Goal: Information Seeking & Learning: Check status

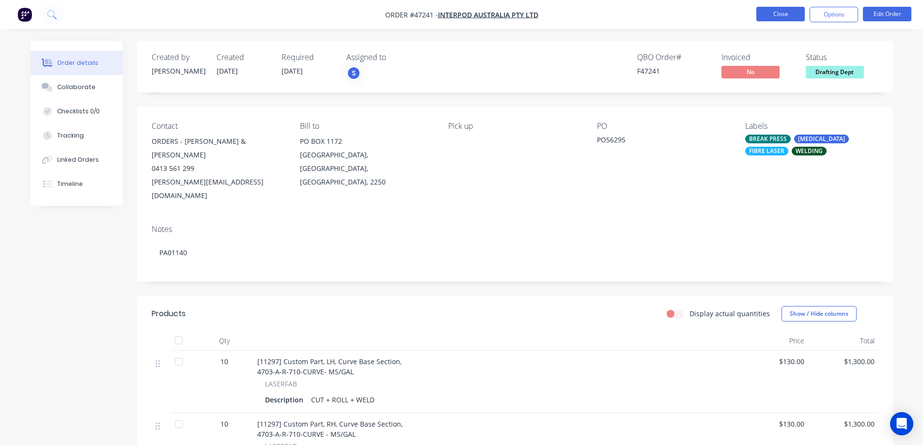
click at [792, 12] on button "Close" at bounding box center [780, 14] width 48 height 15
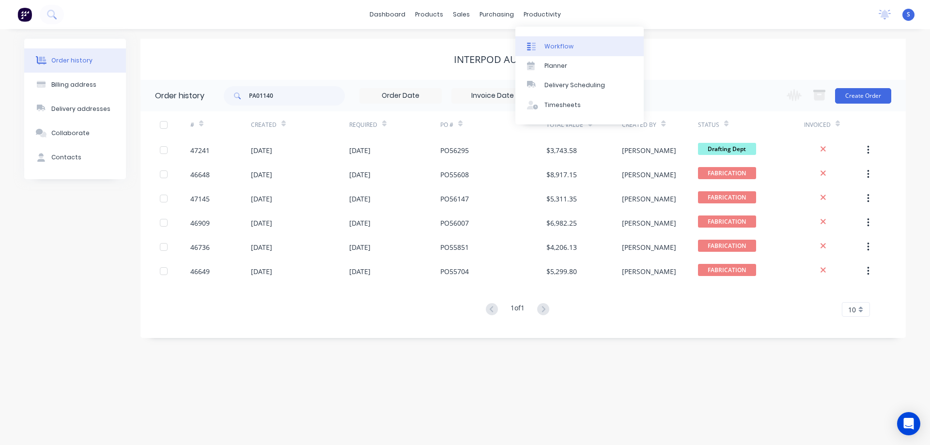
click at [566, 45] on div "Workflow" at bounding box center [558, 46] width 29 height 9
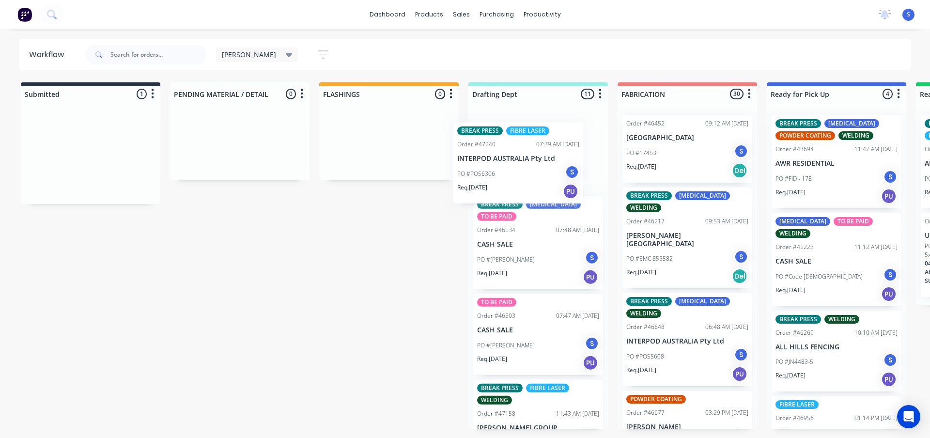
drag, startPoint x: 81, startPoint y: 146, endPoint x: 532, endPoint y: 158, distance: 450.6
click at [532, 158] on div "Submitted 1 Sort By Created date Required date Order number Customer name Most …" at bounding box center [800, 255] width 1615 height 347
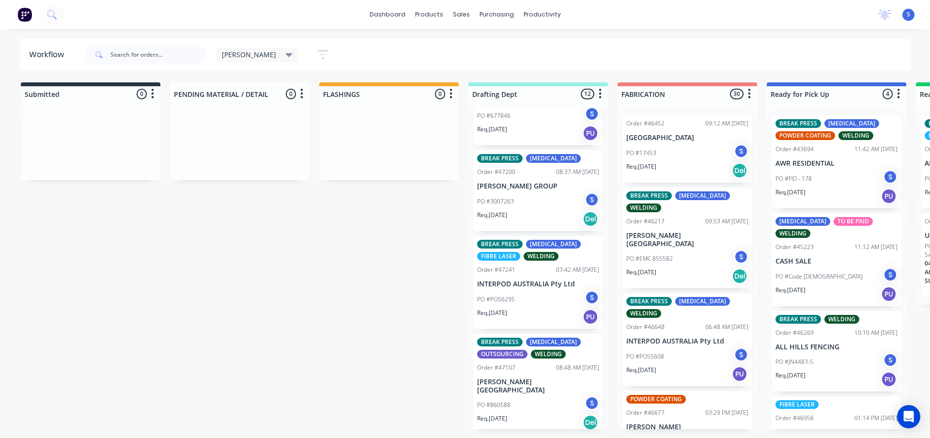
scroll to position [630, 0]
click at [514, 192] on div "PO #3007263 S" at bounding box center [538, 201] width 122 height 18
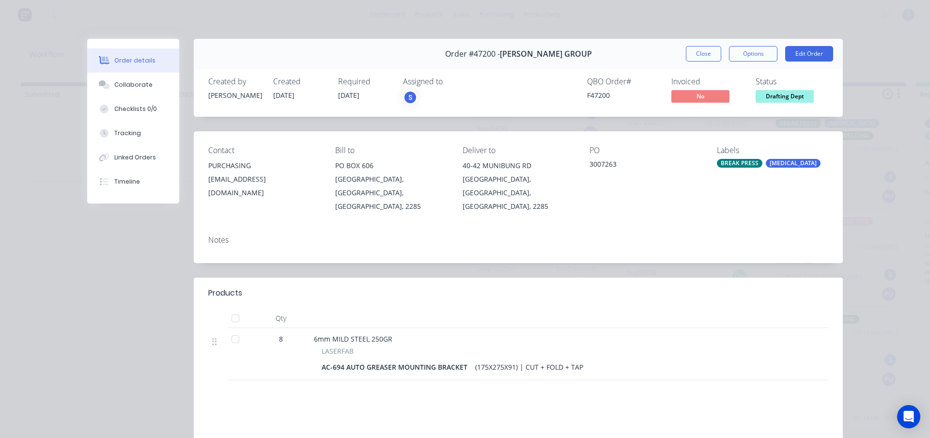
click at [778, 95] on span "Drafting Dept" at bounding box center [785, 96] width 58 height 12
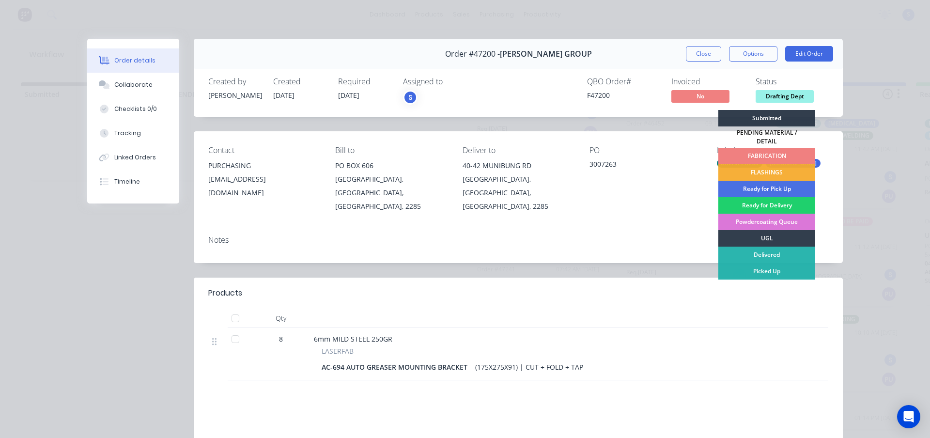
click at [745, 151] on div "FABRICATION" at bounding box center [766, 156] width 97 height 16
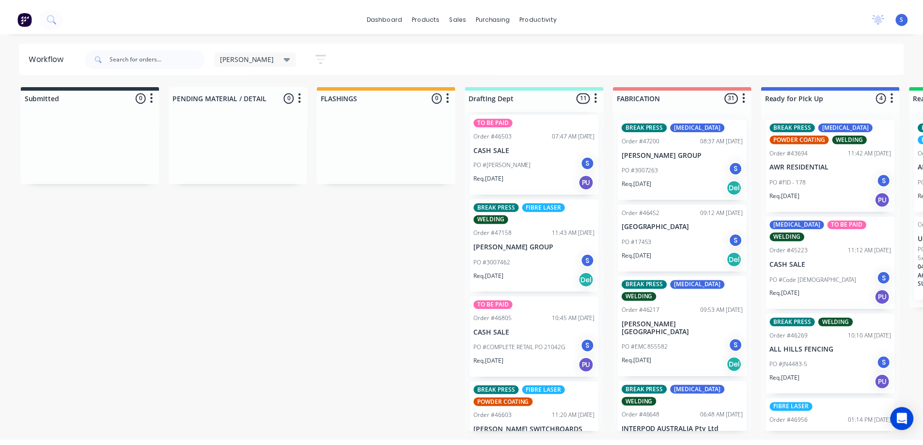
scroll to position [188, 0]
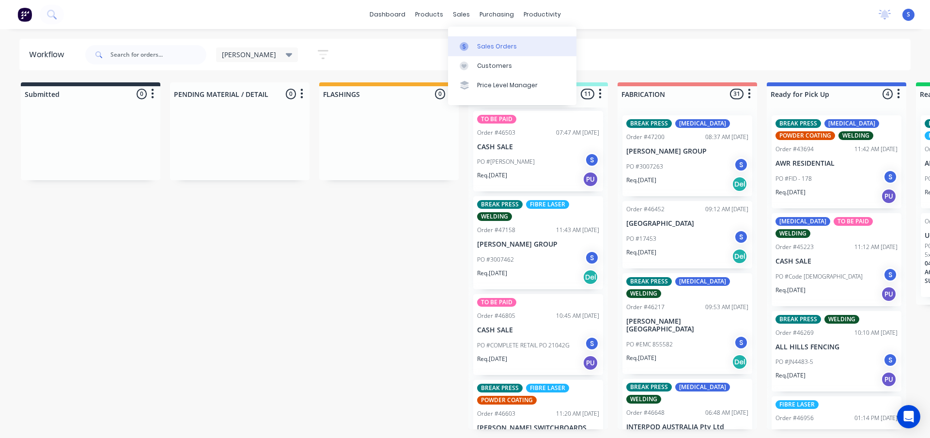
click at [488, 39] on link "Sales Orders" at bounding box center [512, 45] width 128 height 19
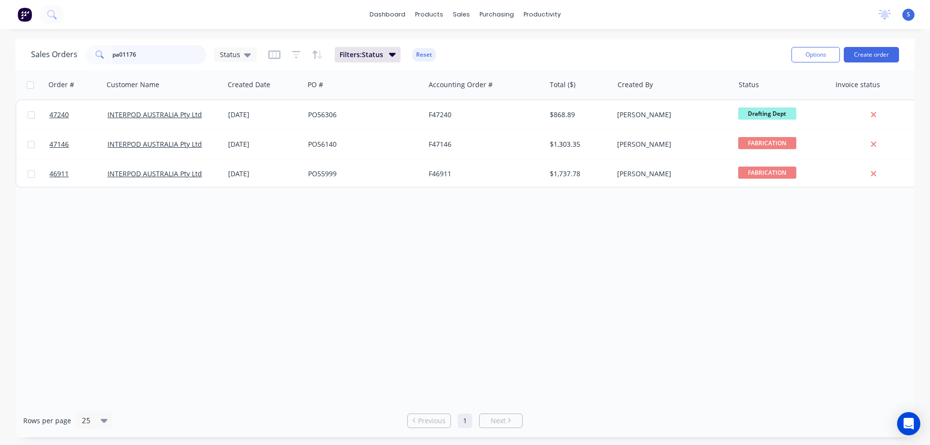
click at [185, 57] on input "pa01176" at bounding box center [159, 54] width 94 height 19
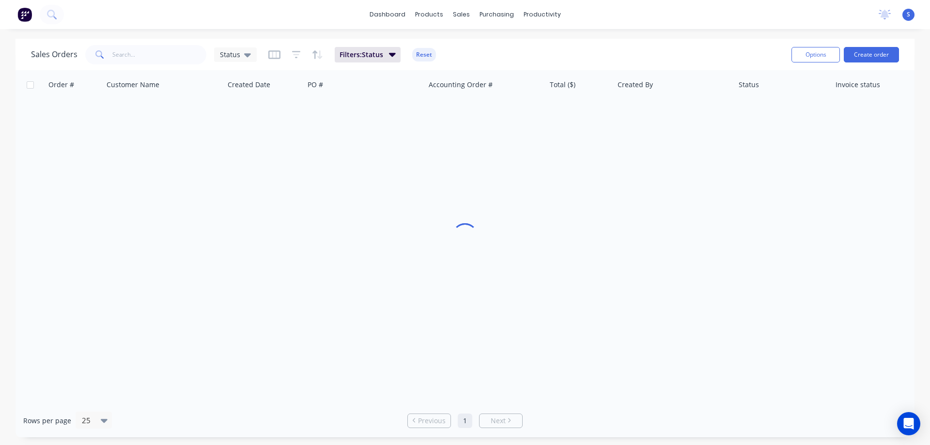
click at [190, 34] on div "dashboard products sales purchasing productivity dashboard products Product Cat…" at bounding box center [465, 222] width 930 height 445
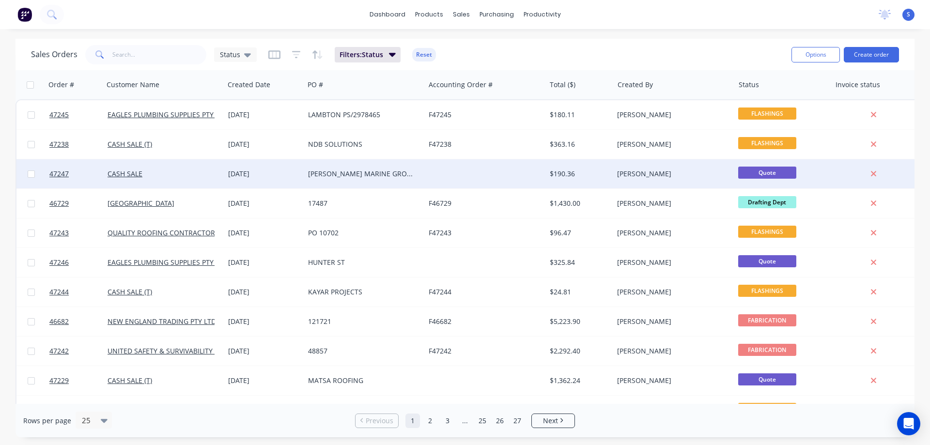
click at [337, 173] on div "[PERSON_NAME] MARINE GROUP" at bounding box center [362, 174] width 108 height 10
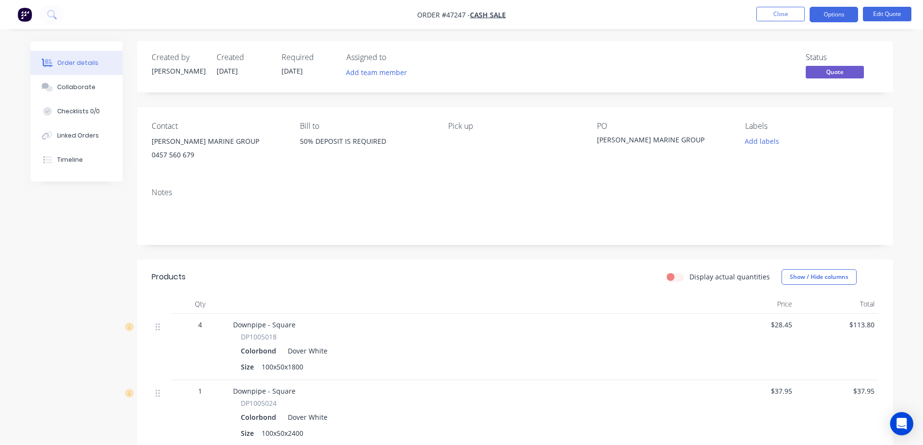
click at [205, 155] on div "0457 560 679" at bounding box center [218, 155] width 133 height 14
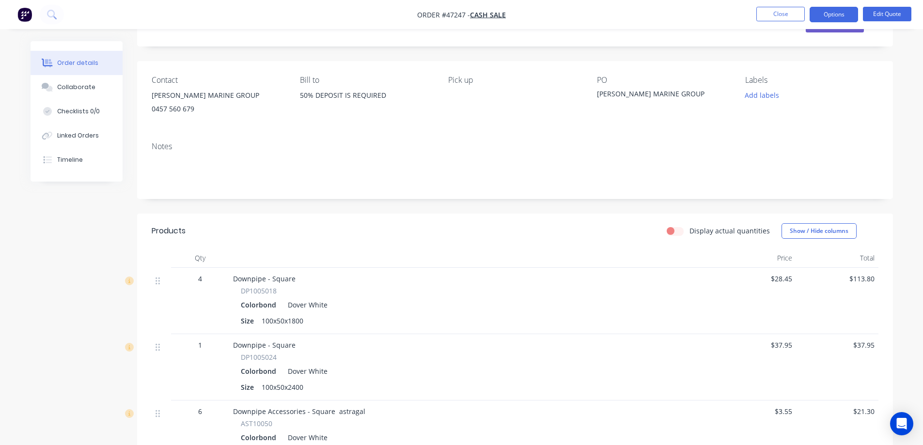
scroll to position [25, 0]
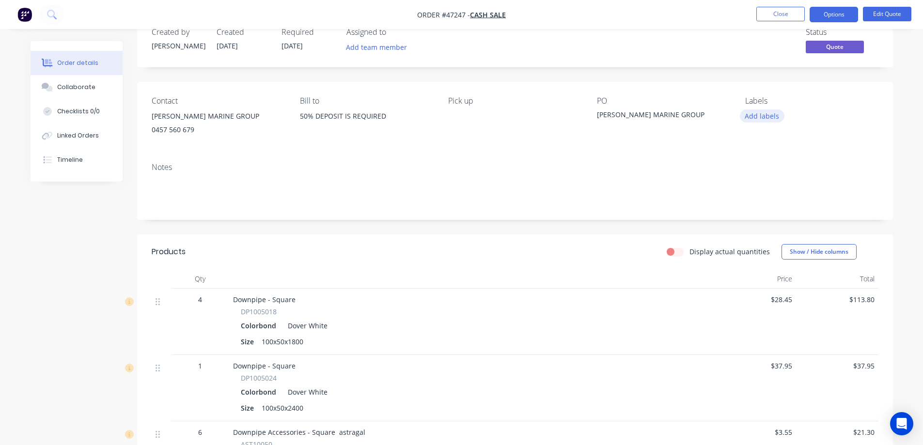
click at [764, 120] on button "Add labels" at bounding box center [762, 115] width 45 height 13
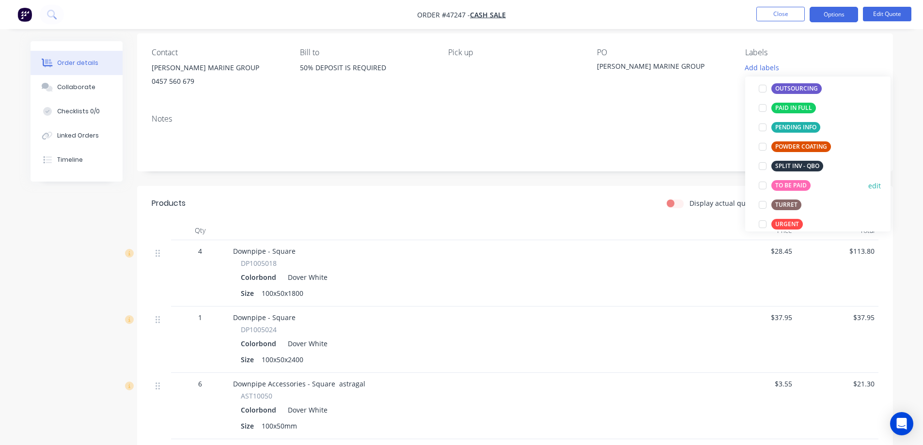
scroll to position [145, 0]
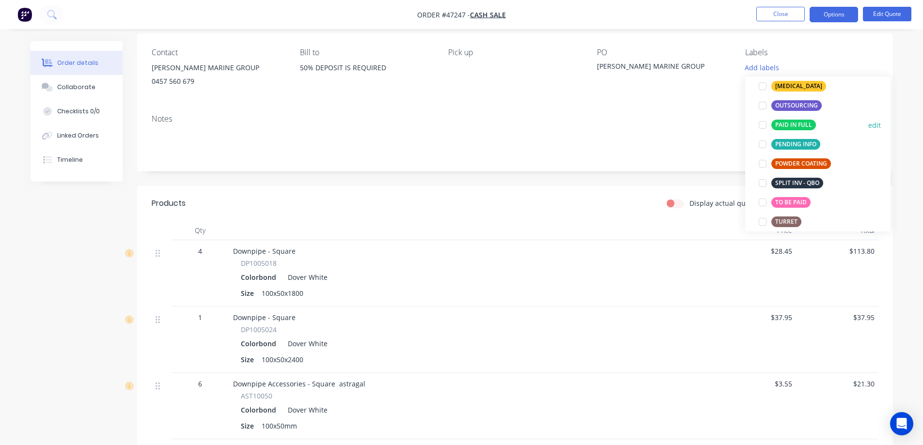
click at [761, 125] on div at bounding box center [762, 124] width 19 height 19
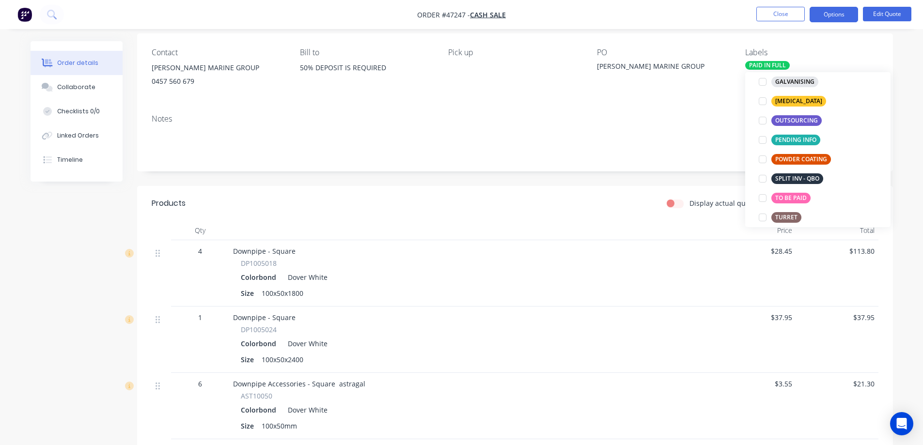
scroll to position [29, 0]
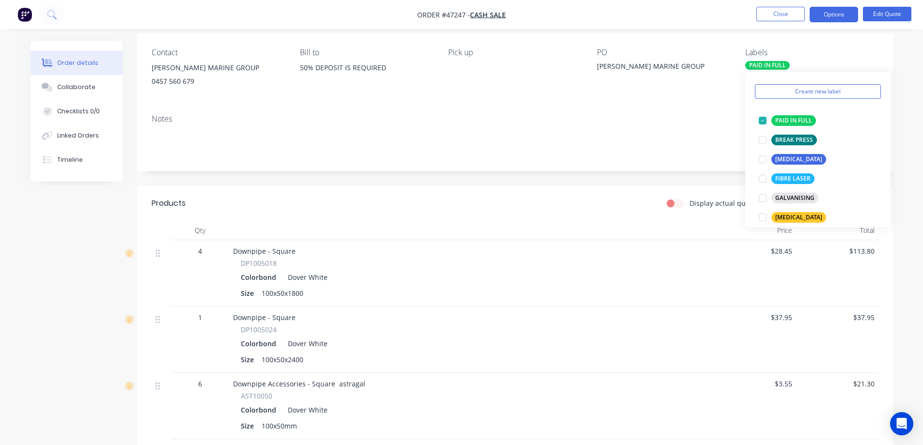
click at [910, 76] on div "Order details Collaborate Checklists 0/0 Linked Orders Timeline Order details C…" at bounding box center [461, 258] width 923 height 664
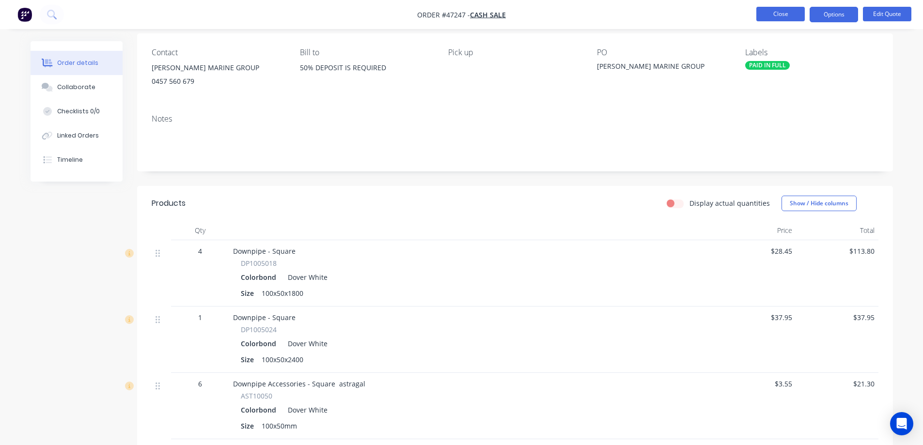
click at [789, 17] on button "Close" at bounding box center [780, 14] width 48 height 15
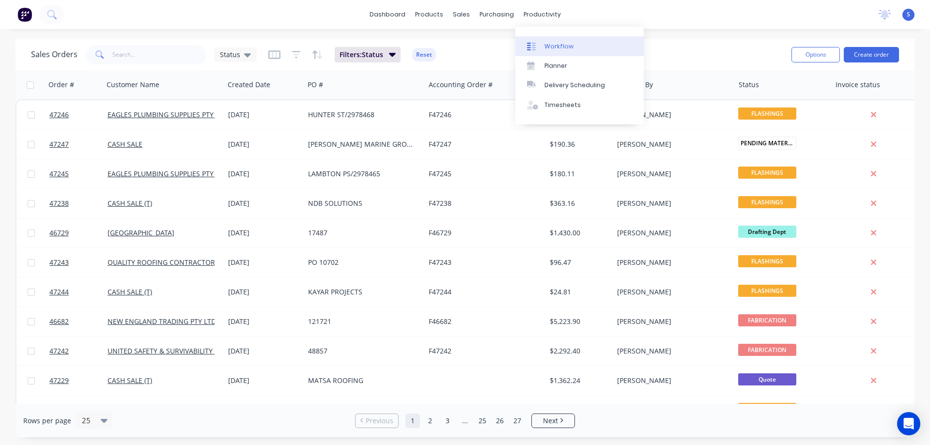
click at [573, 41] on link "Workflow" at bounding box center [579, 45] width 128 height 19
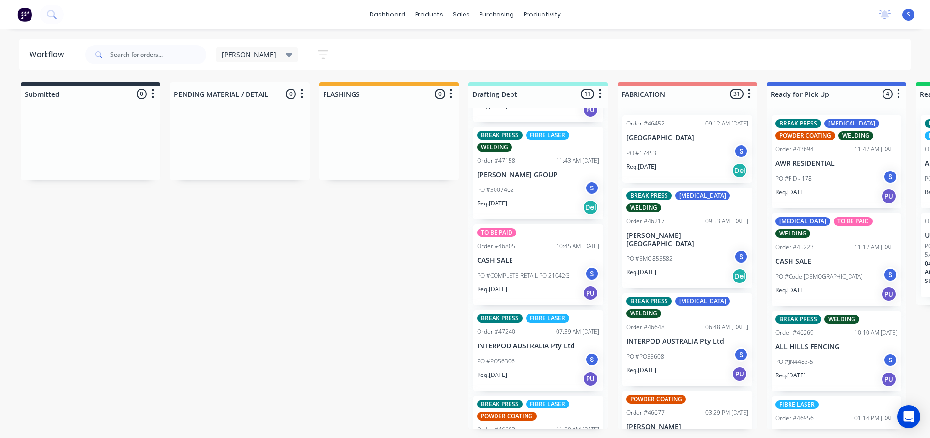
scroll to position [194, 0]
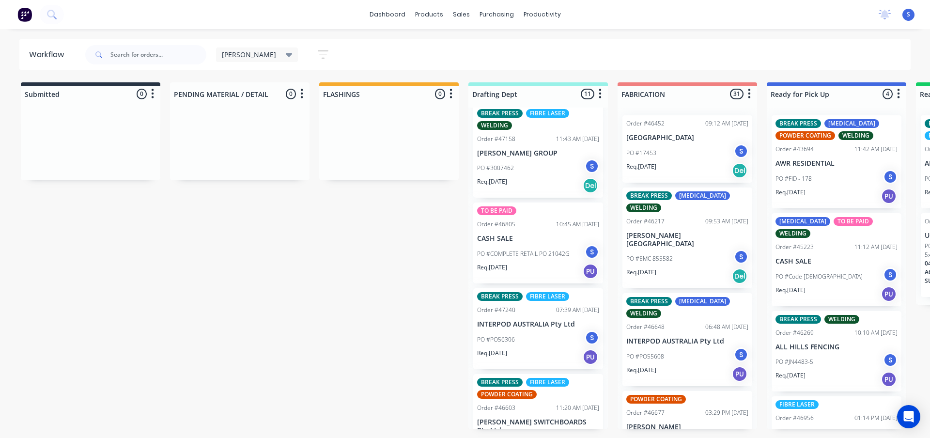
click at [523, 260] on div "PO #COMPLETE RETAIL PO 21042G S" at bounding box center [538, 254] width 122 height 18
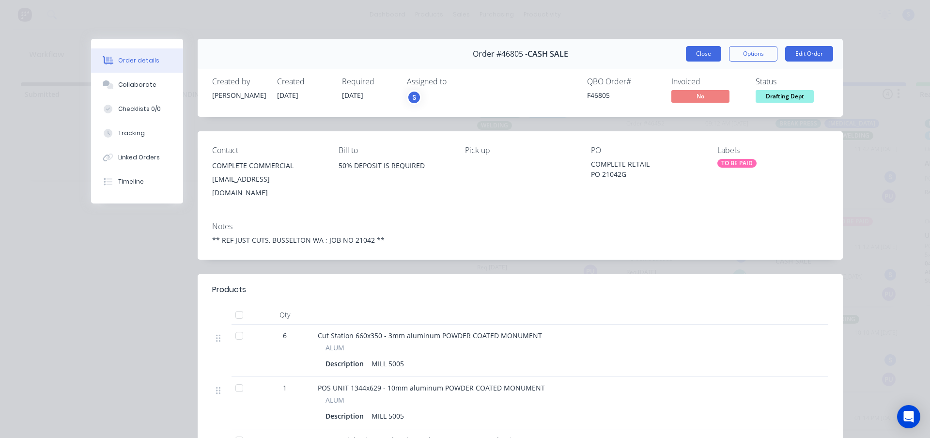
click at [689, 59] on button "Close" at bounding box center [703, 53] width 35 height 15
